Goal: Task Accomplishment & Management: Use online tool/utility

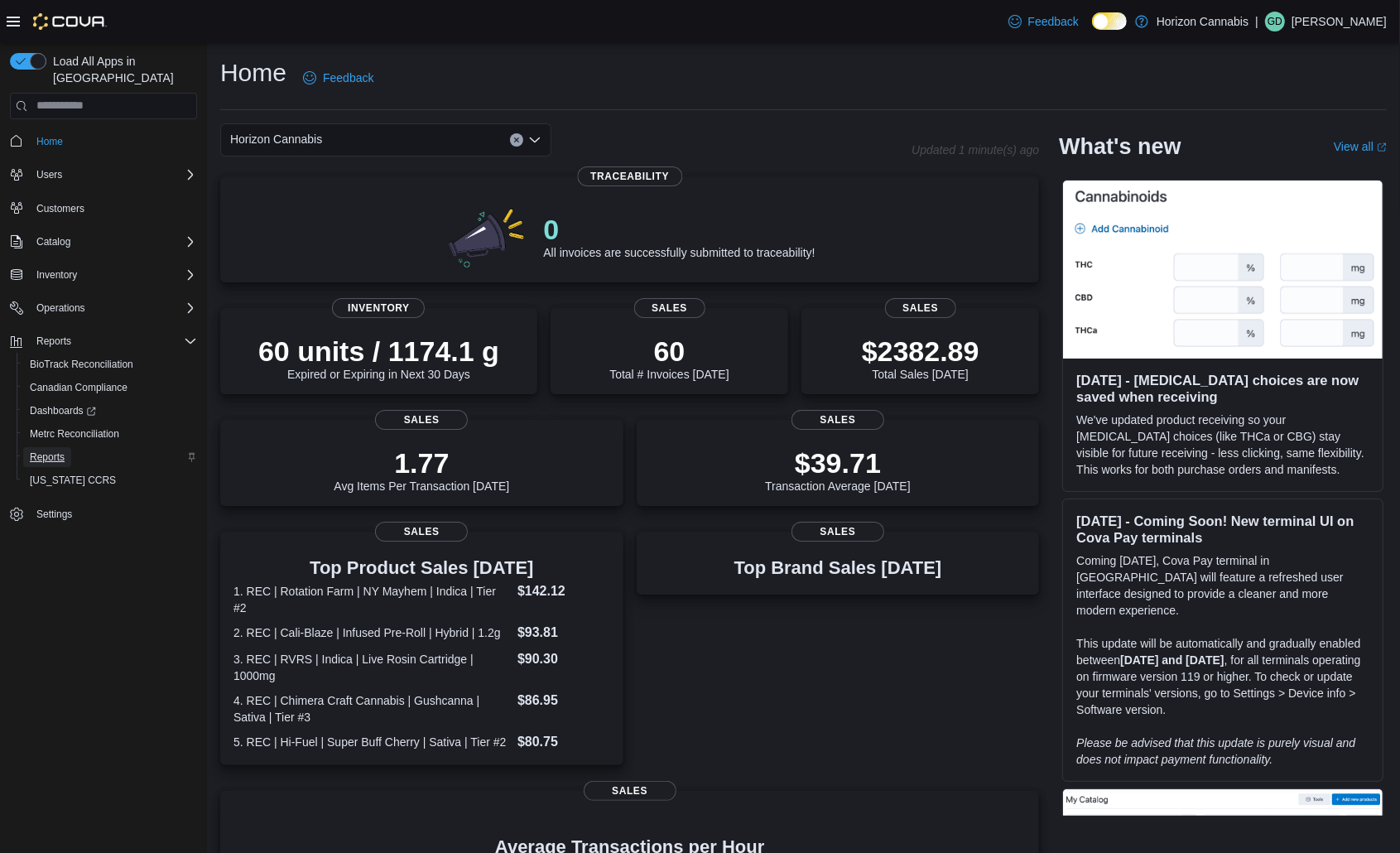
click at [53, 451] on span "Reports" at bounding box center [47, 457] width 34 height 14
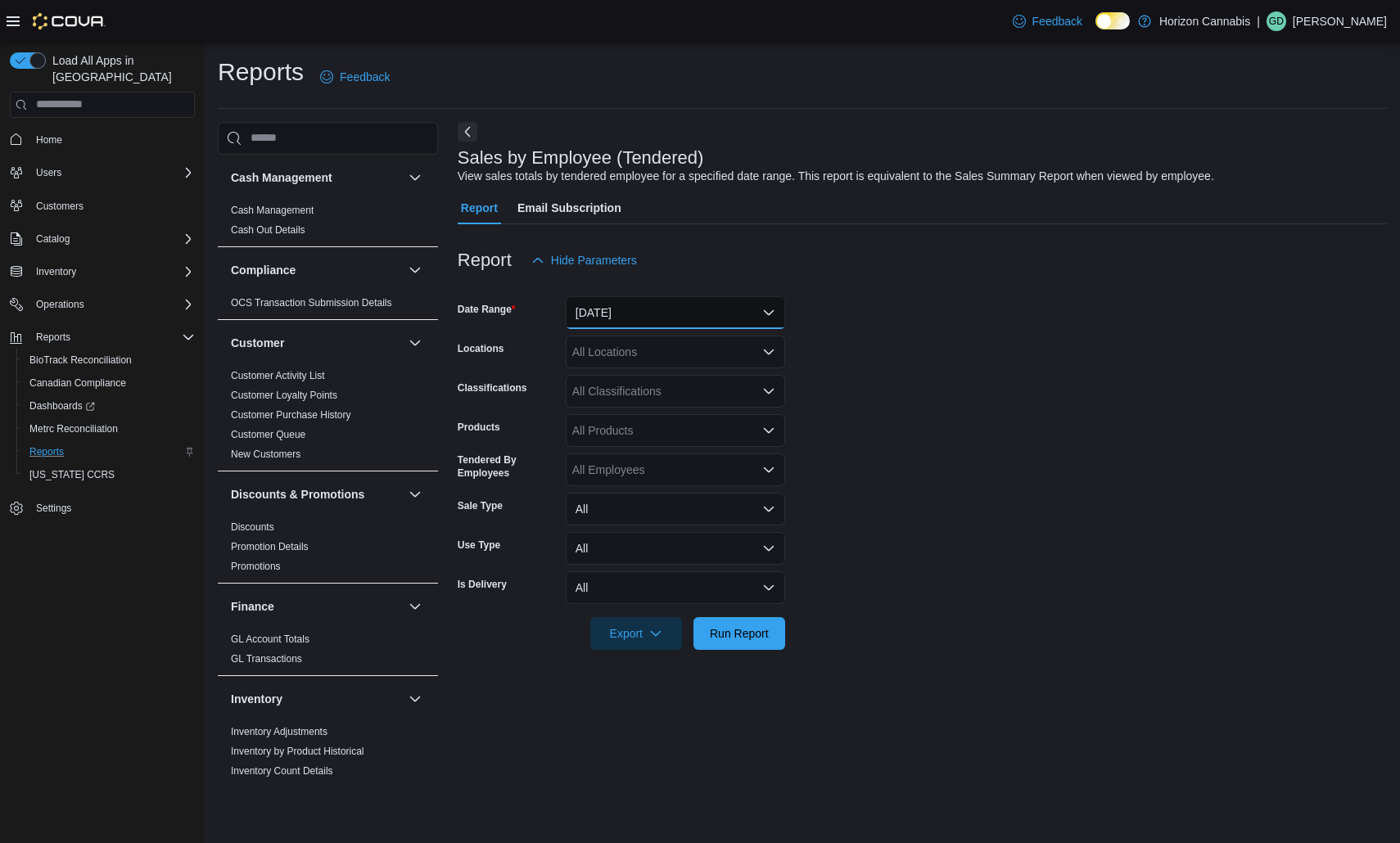
click at [637, 303] on button "[DATE]" at bounding box center [675, 313] width 220 height 33
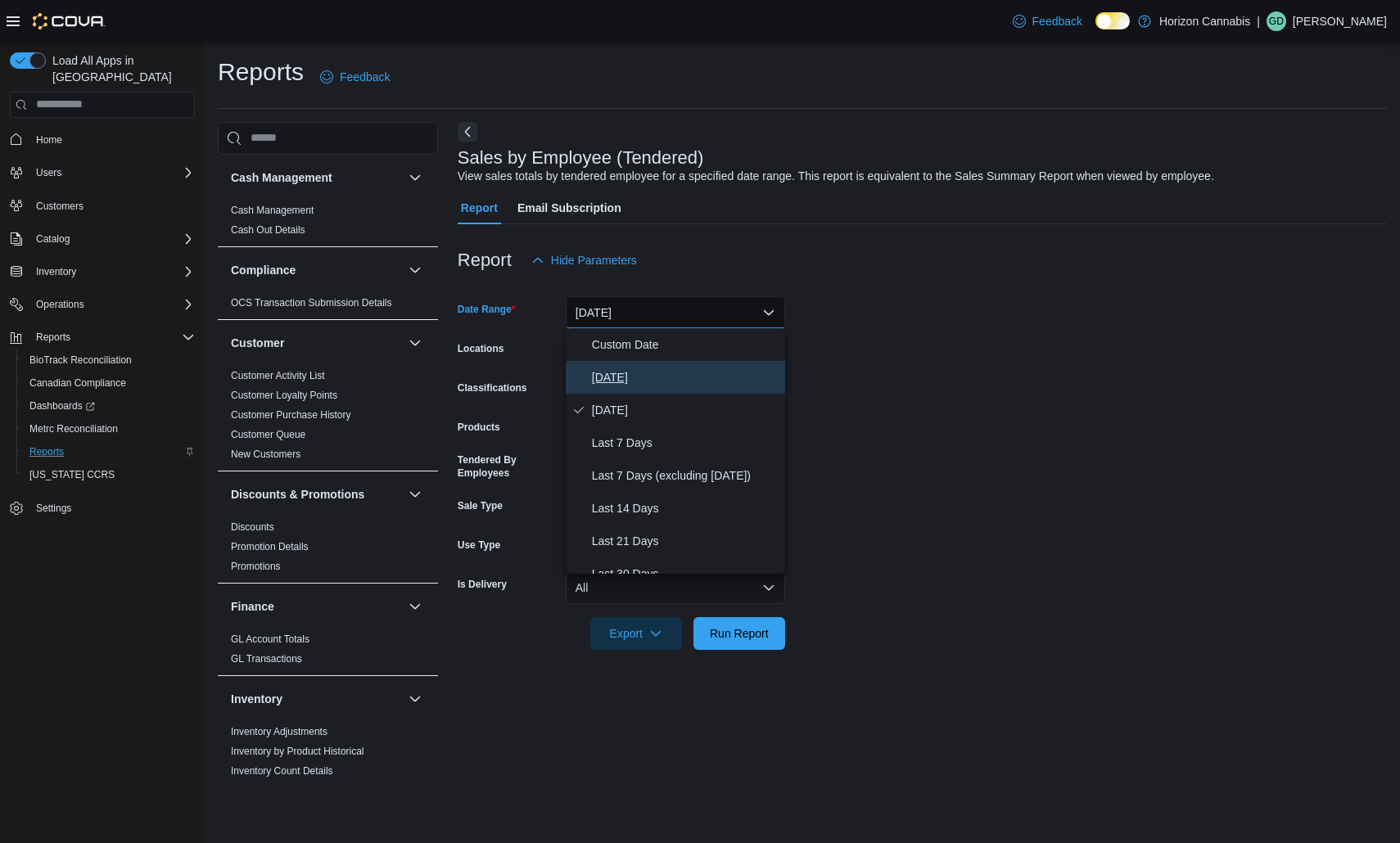
click at [609, 384] on span "[DATE]" at bounding box center [685, 377] width 186 height 20
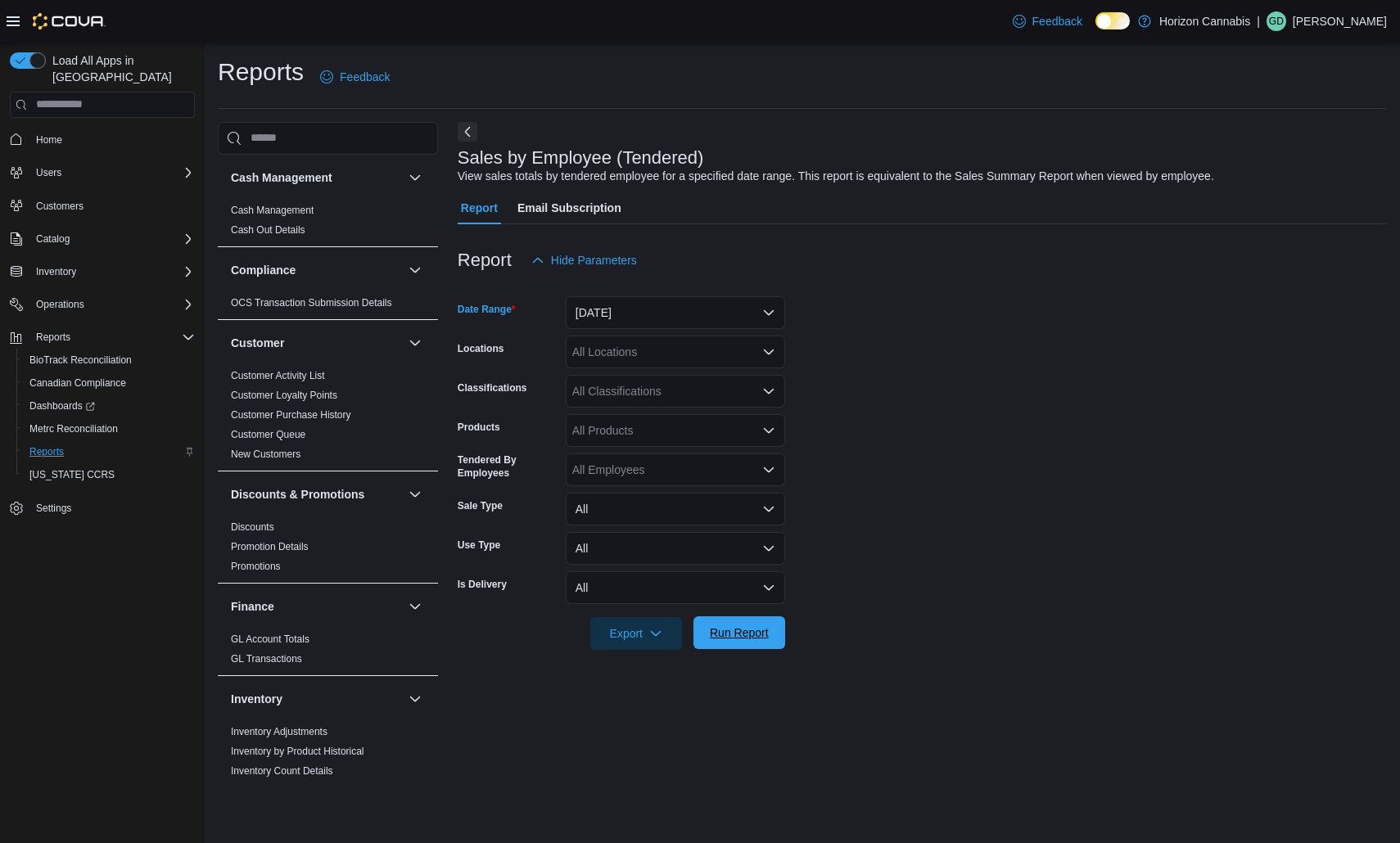
click at [738, 628] on span "Run Report" at bounding box center [739, 632] width 59 height 16
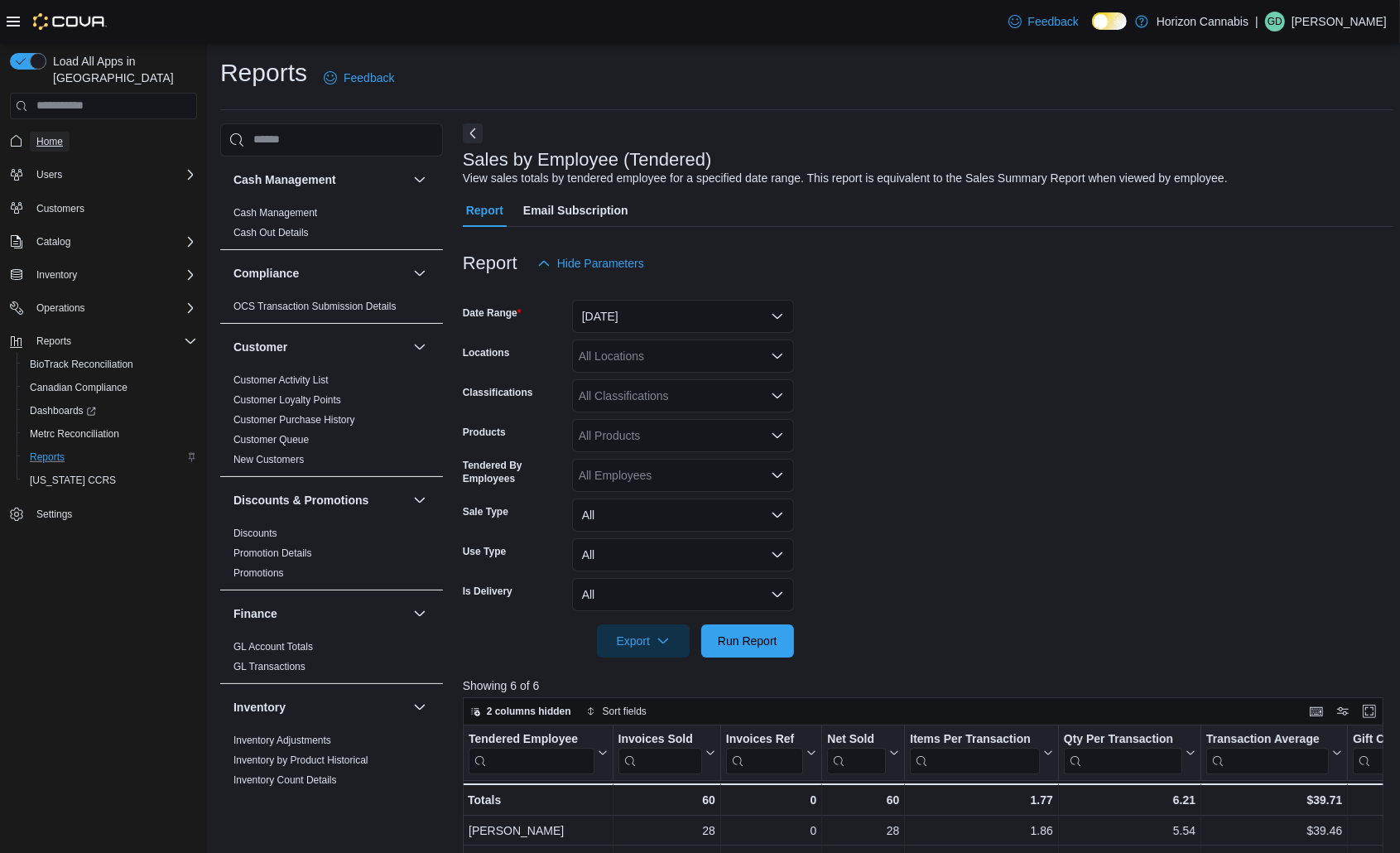
click at [52, 135] on span "Home" at bounding box center [49, 141] width 26 height 14
